Goal: Navigation & Orientation: Find specific page/section

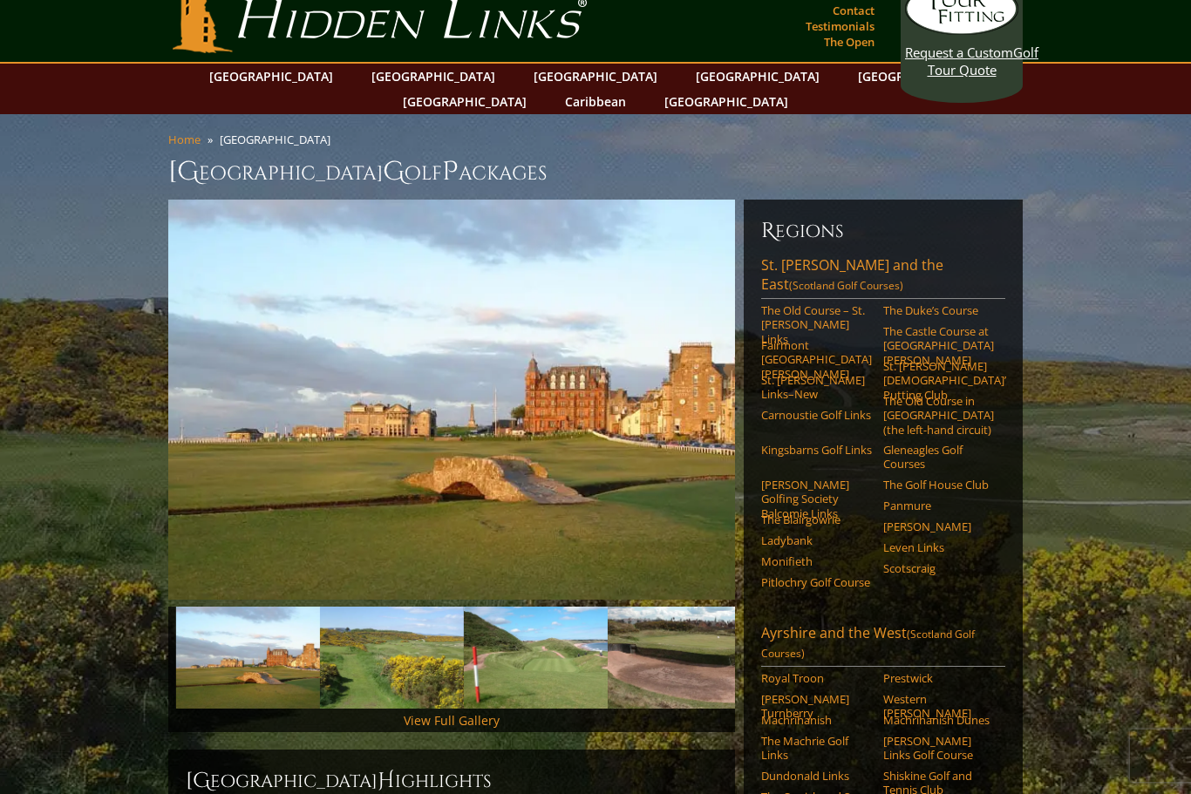
scroll to position [18, 0]
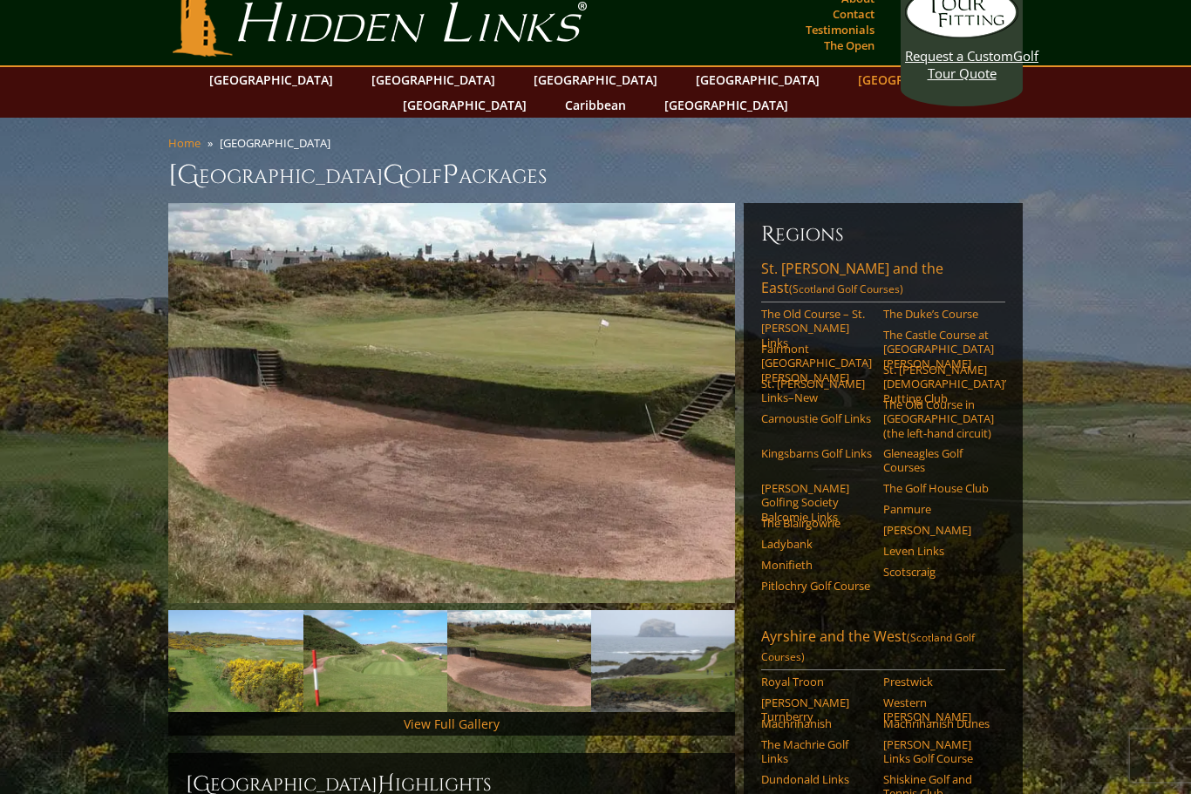
click at [849, 82] on link "[GEOGRAPHIC_DATA]" at bounding box center [919, 79] width 141 height 25
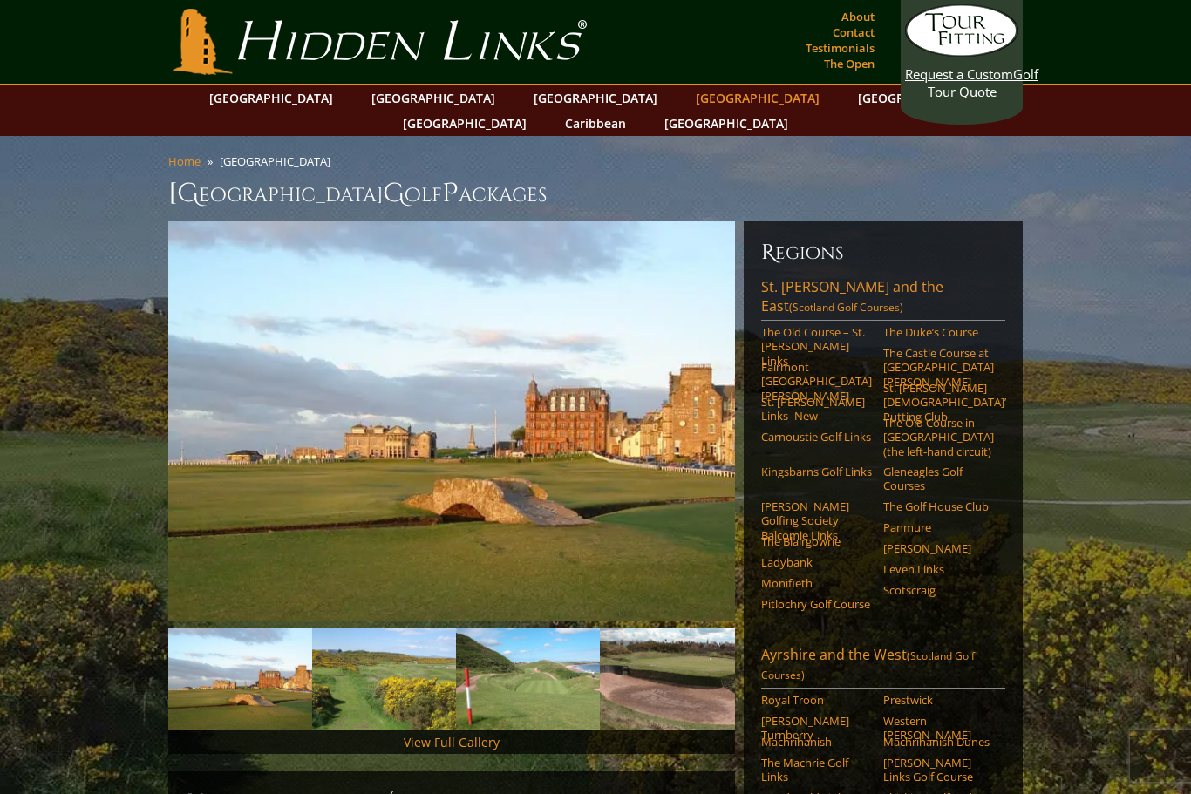
click at [687, 98] on link "[GEOGRAPHIC_DATA]" at bounding box center [757, 97] width 141 height 25
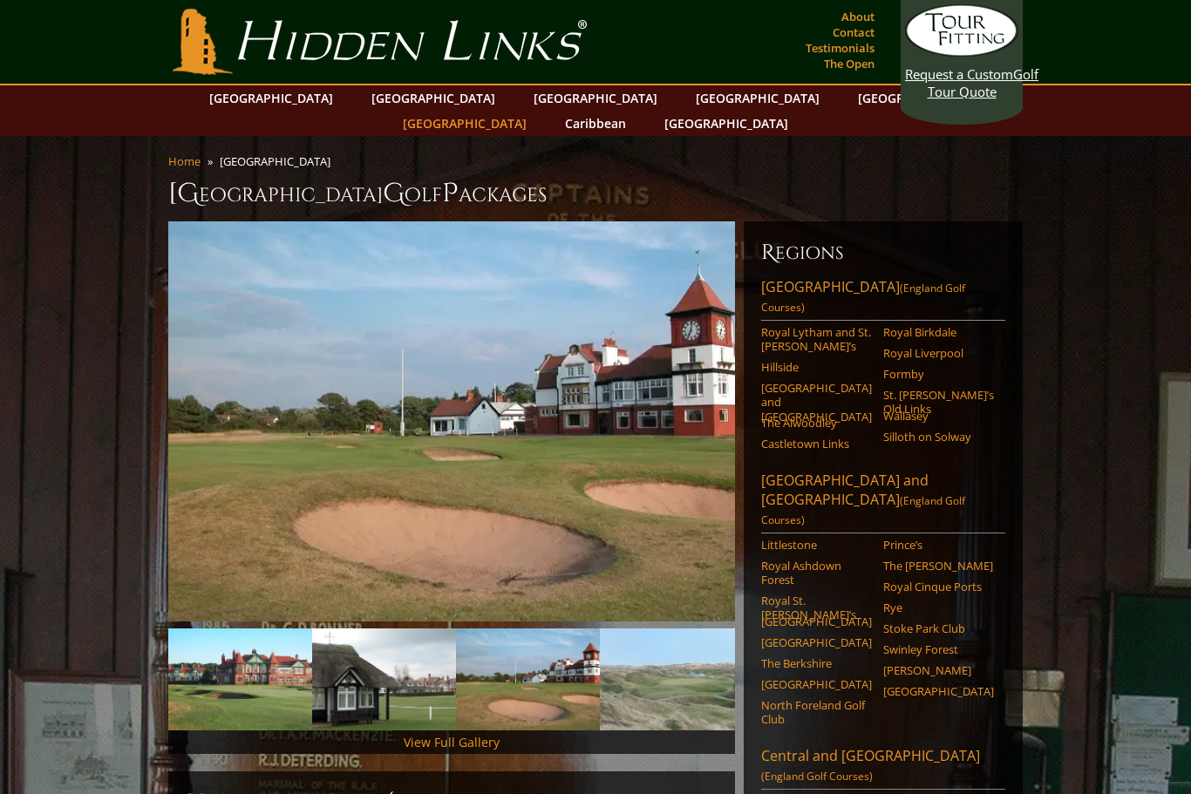
click at [535, 111] on link "[GEOGRAPHIC_DATA]" at bounding box center [464, 123] width 141 height 25
